Goal: Navigation & Orientation: Find specific page/section

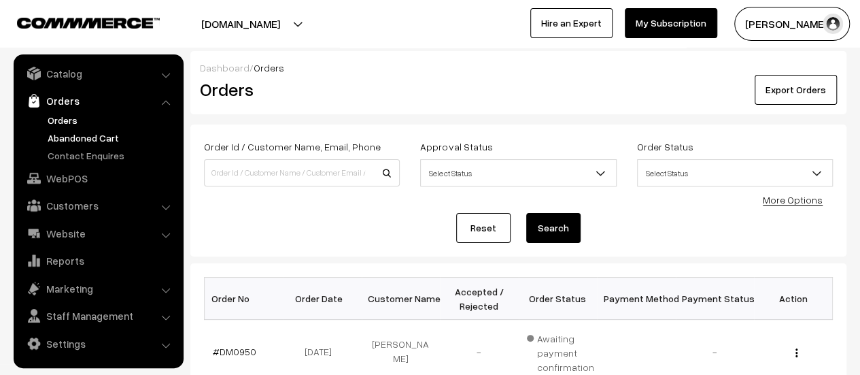
click at [85, 136] on link "Abandoned Cart" at bounding box center [111, 138] width 135 height 14
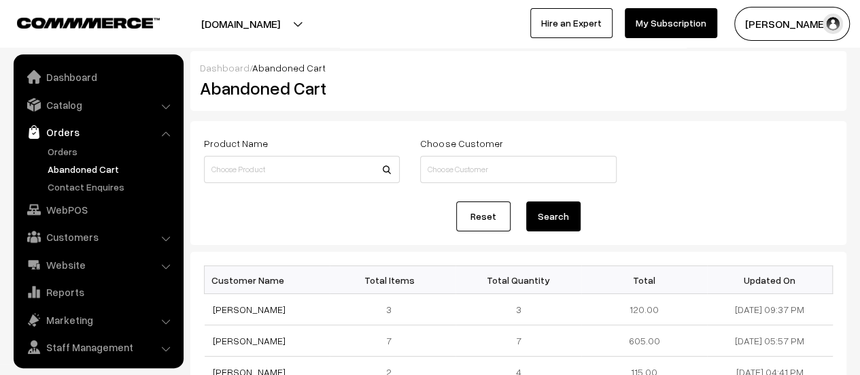
scroll to position [31, 0]
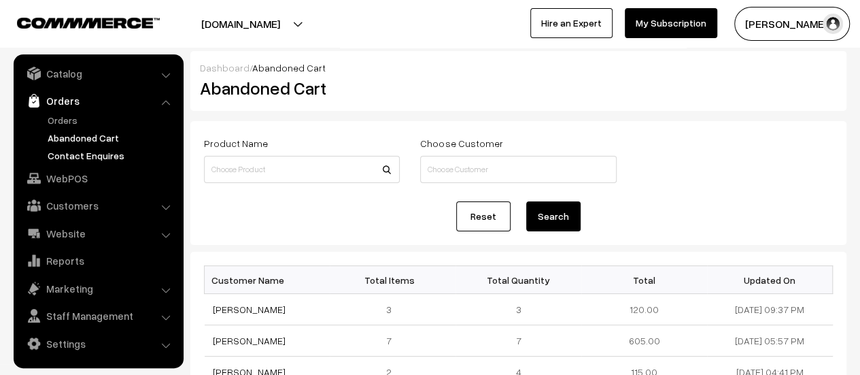
click at [88, 156] on link "Contact Enquires" at bounding box center [111, 155] width 135 height 14
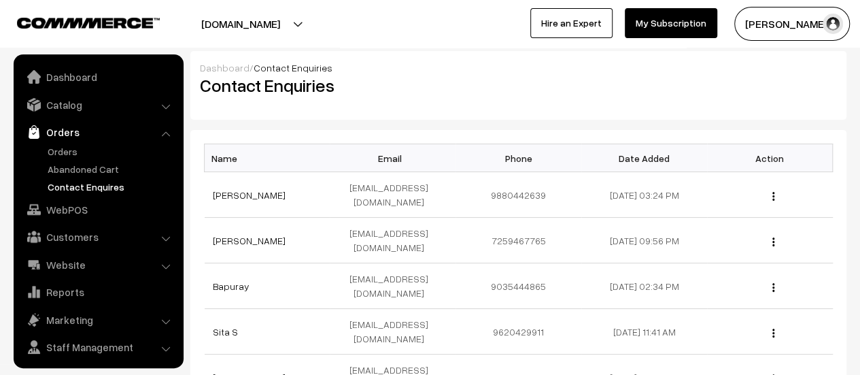
scroll to position [31, 0]
